Goal: Transaction & Acquisition: Purchase product/service

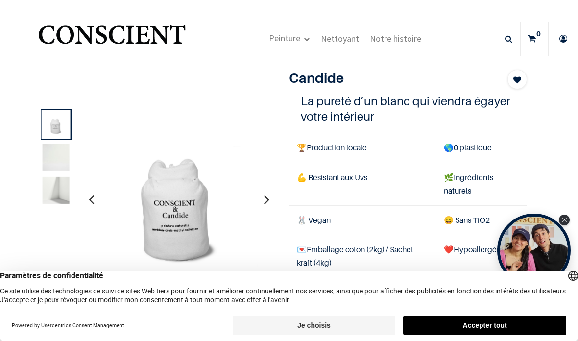
click at [473, 325] on button "Accepter tout" at bounding box center [484, 326] width 163 height 20
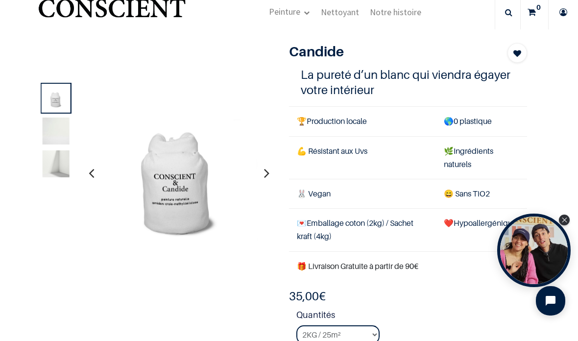
scroll to position [27, 0]
click at [57, 131] on img at bounding box center [56, 130] width 27 height 27
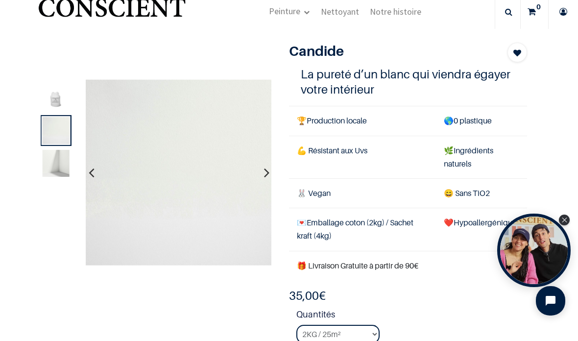
click at [57, 171] on img at bounding box center [56, 163] width 27 height 27
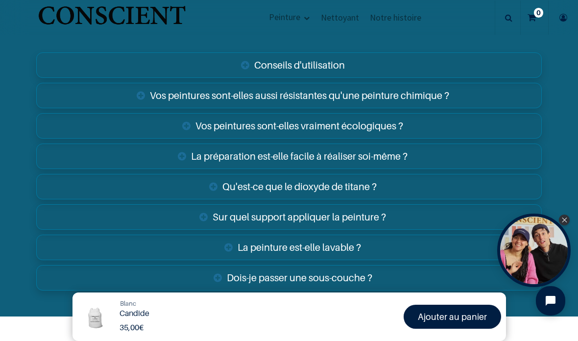
scroll to position [1563, 0]
